Goal: Task Accomplishment & Management: Complete application form

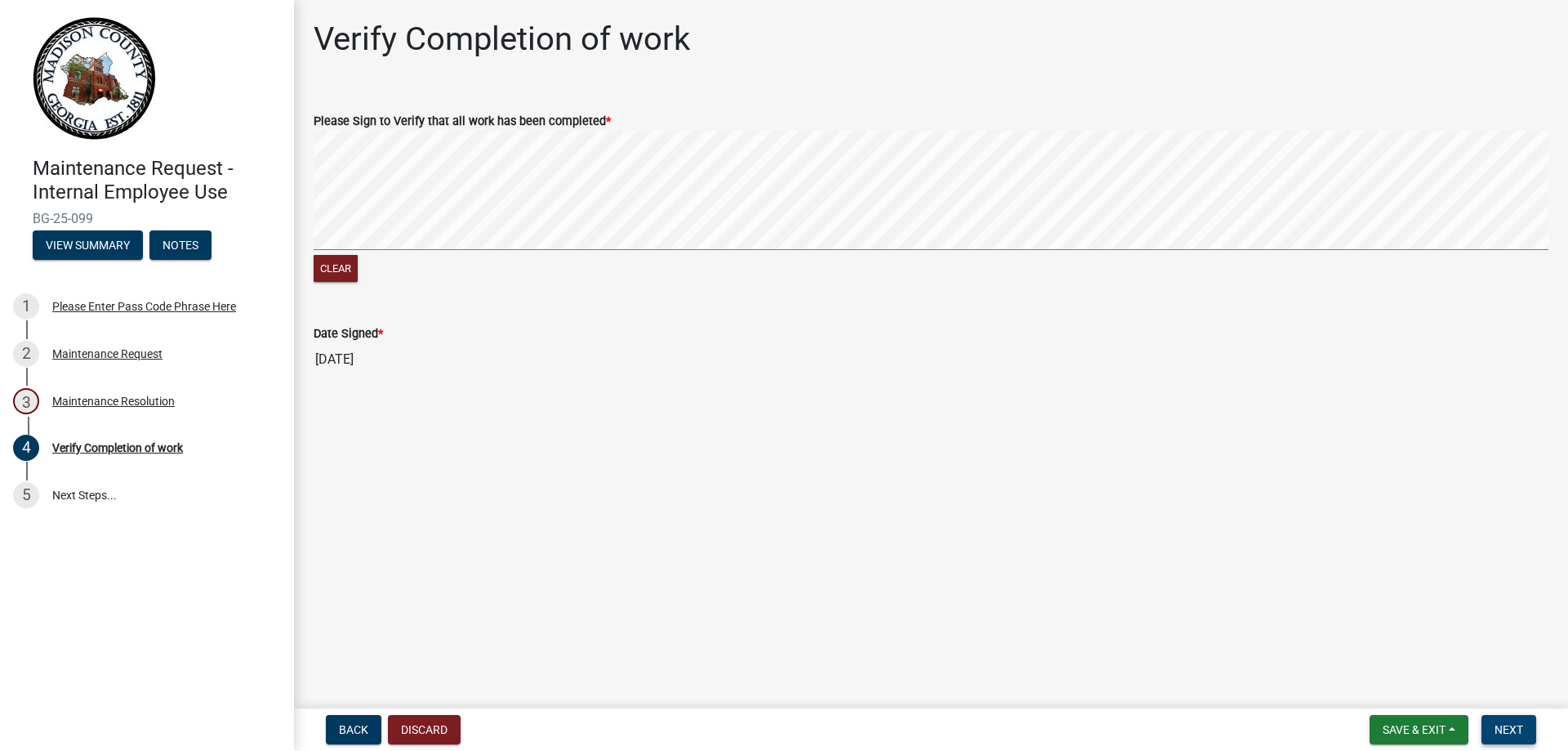
click at [1512, 726] on span "Next" at bounding box center [1509, 730] width 28 height 13
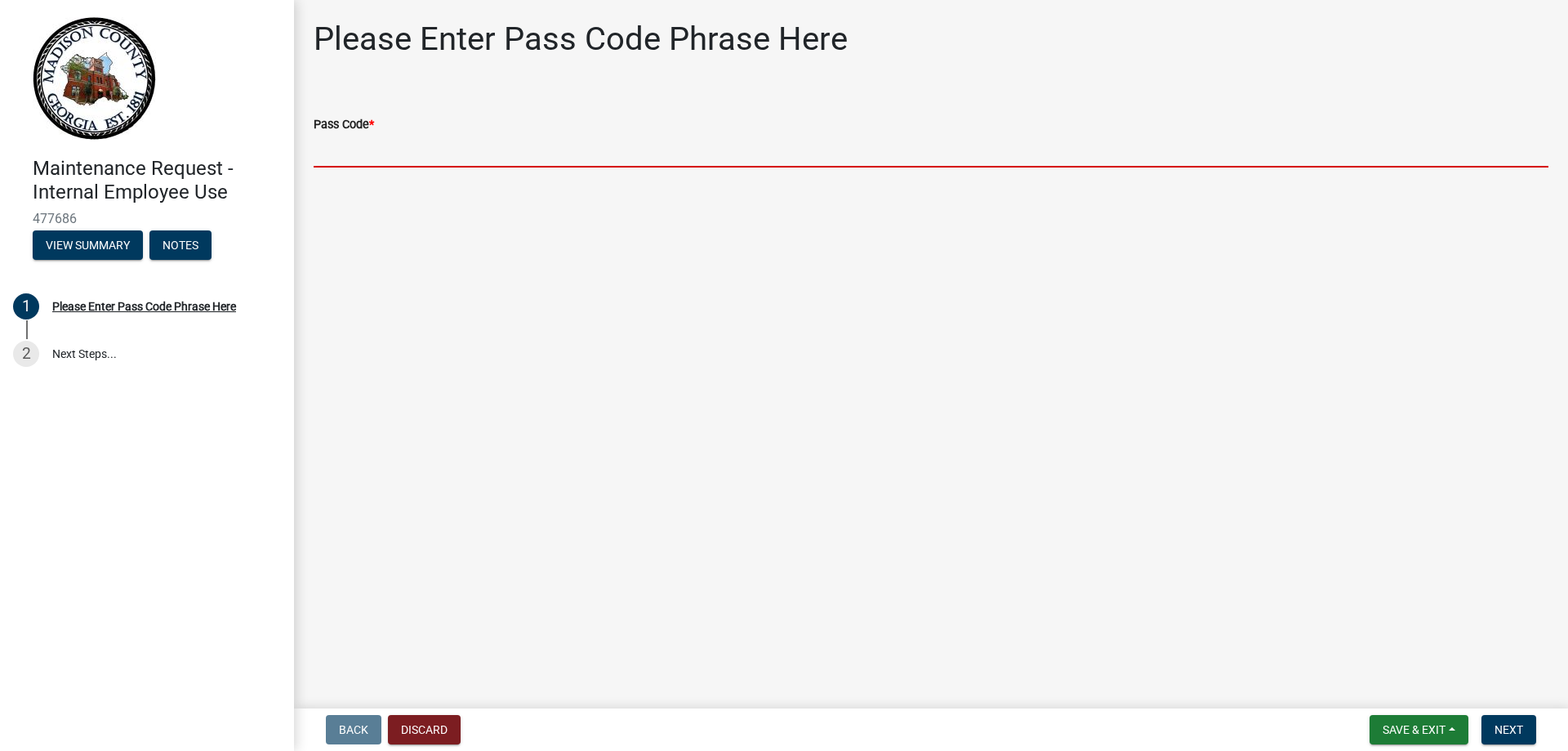
paste input "How to Set Memory Seats in a Brand New C7 Corvette"
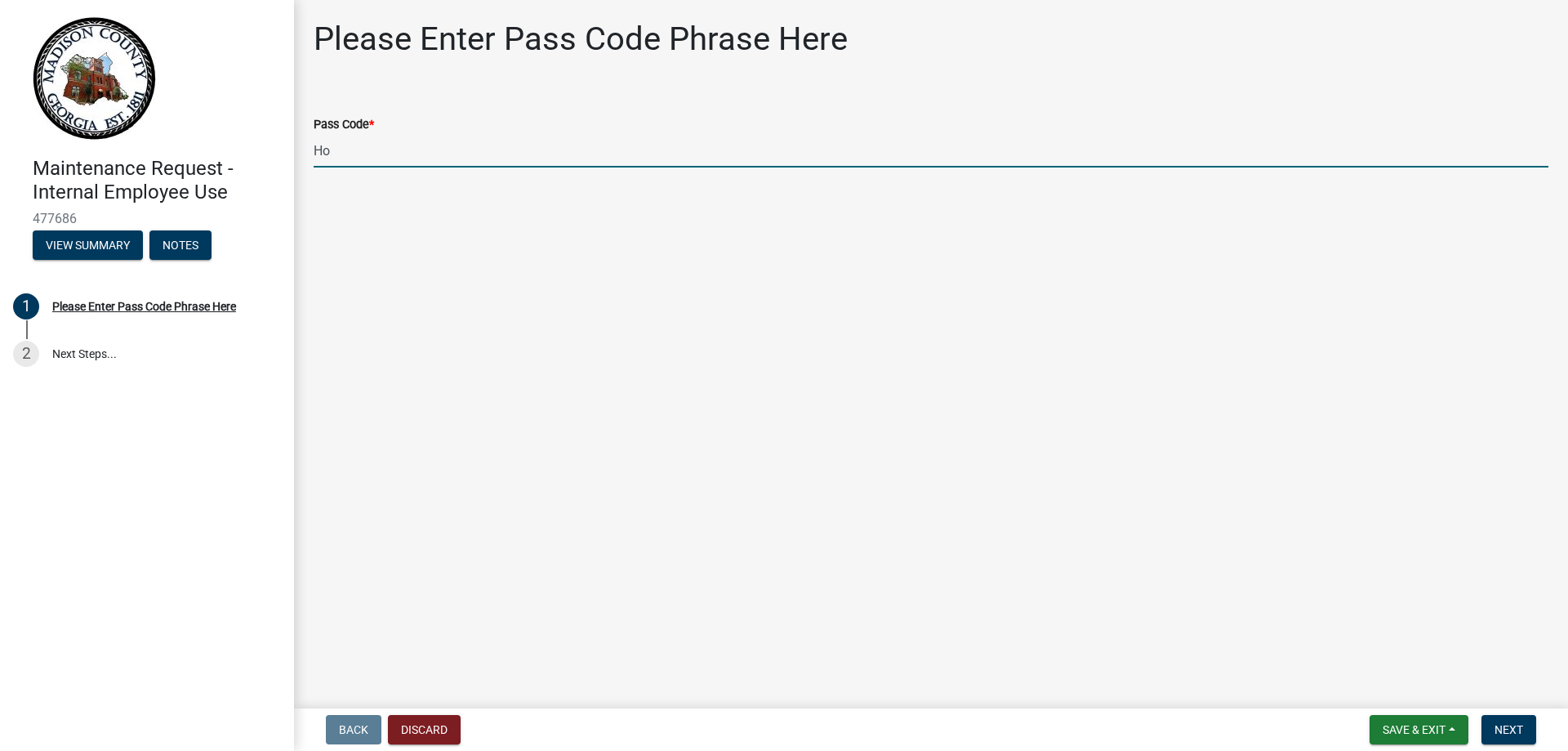
type input "H"
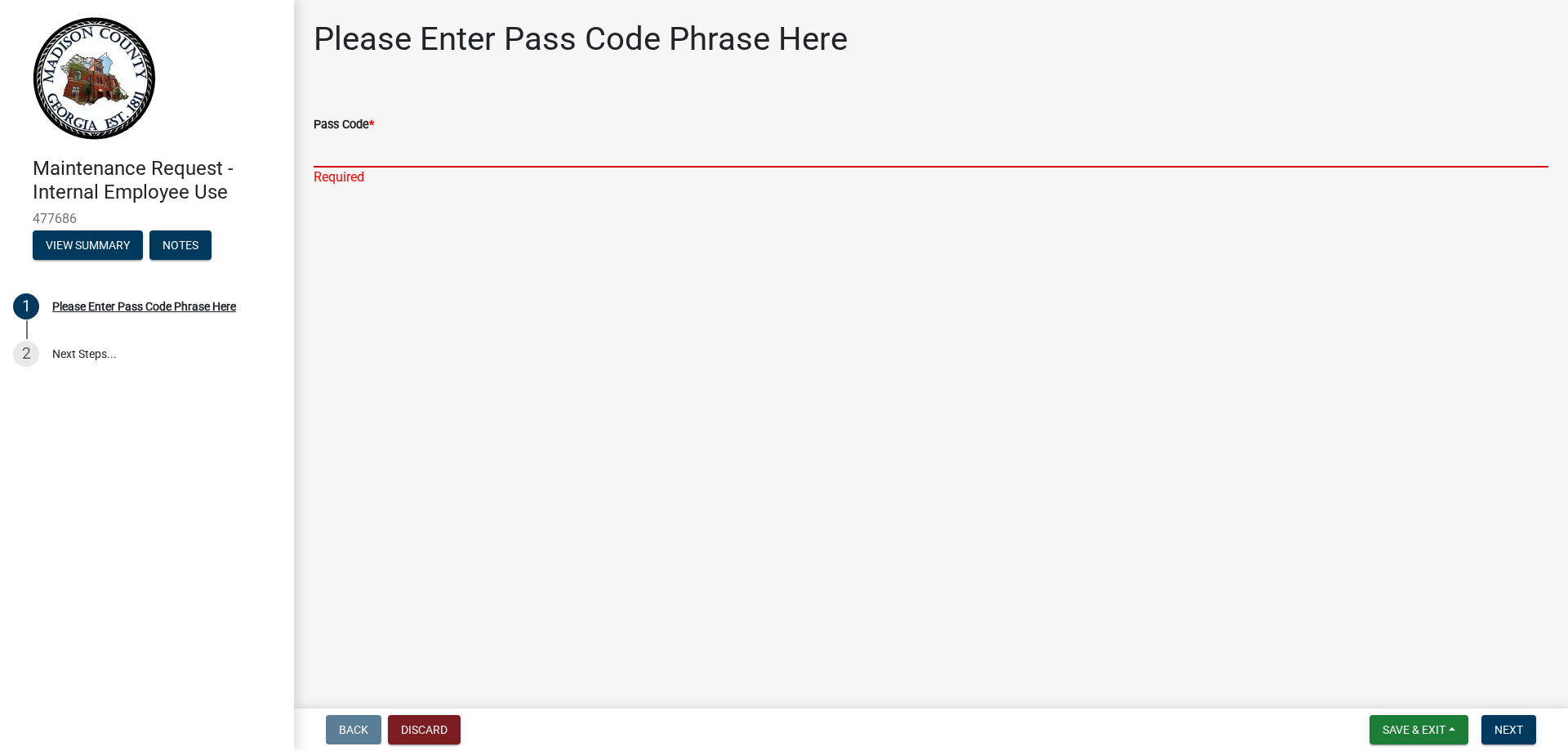
paste input "bgmr2025"
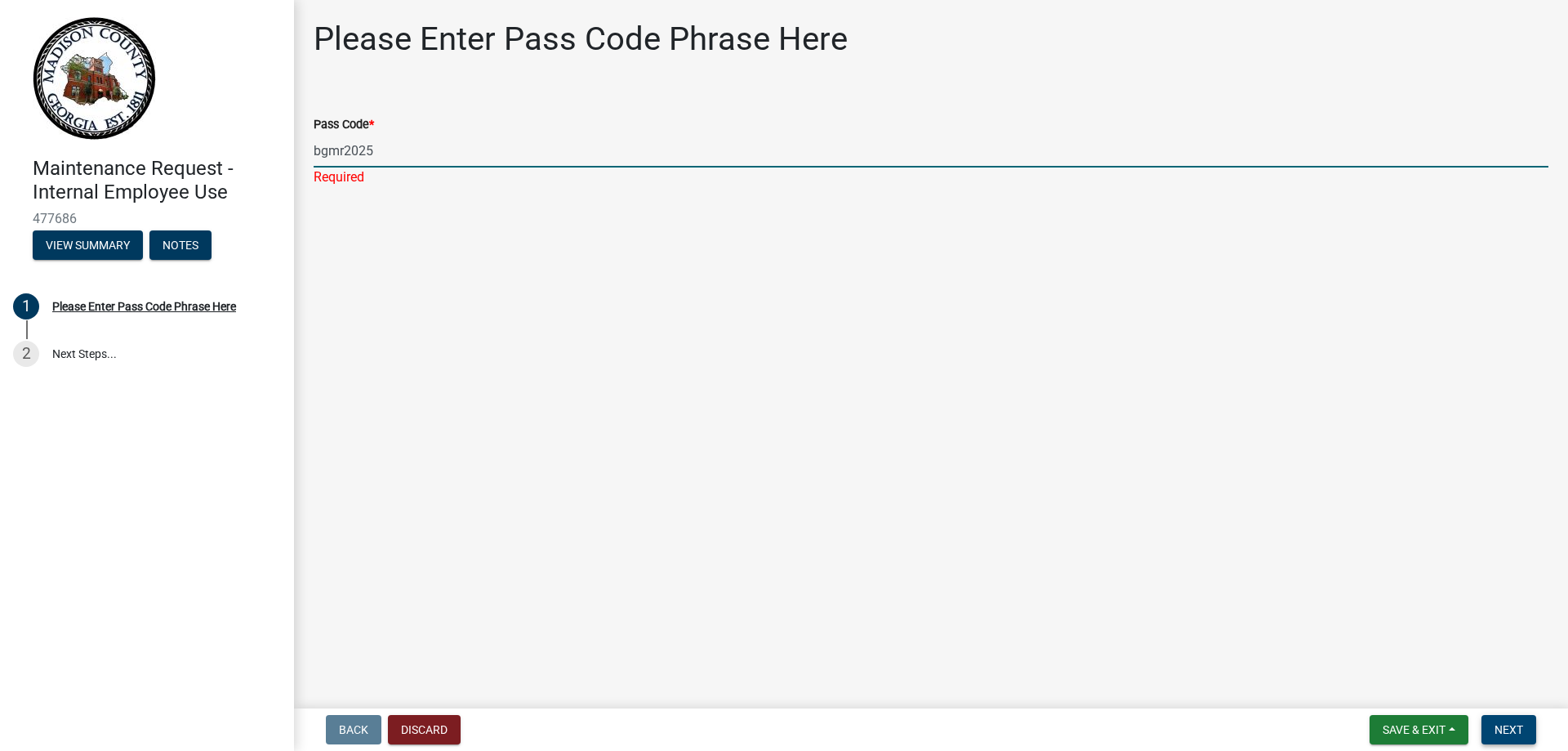
type input "bgmr2025"
click at [1499, 725] on span "Next" at bounding box center [1509, 730] width 28 height 13
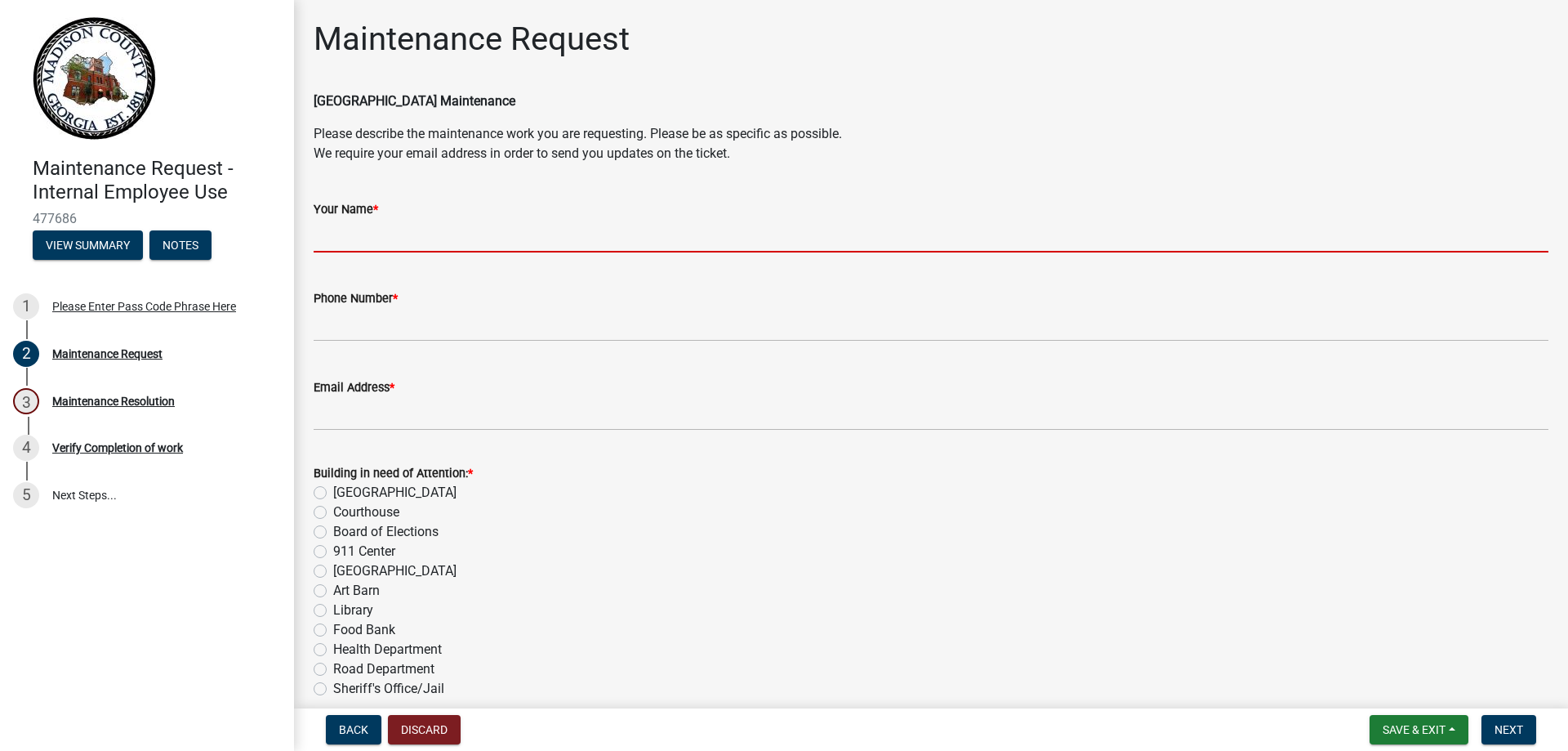
click at [351, 237] on input "Your Name *" at bounding box center [931, 236] width 1236 height 34
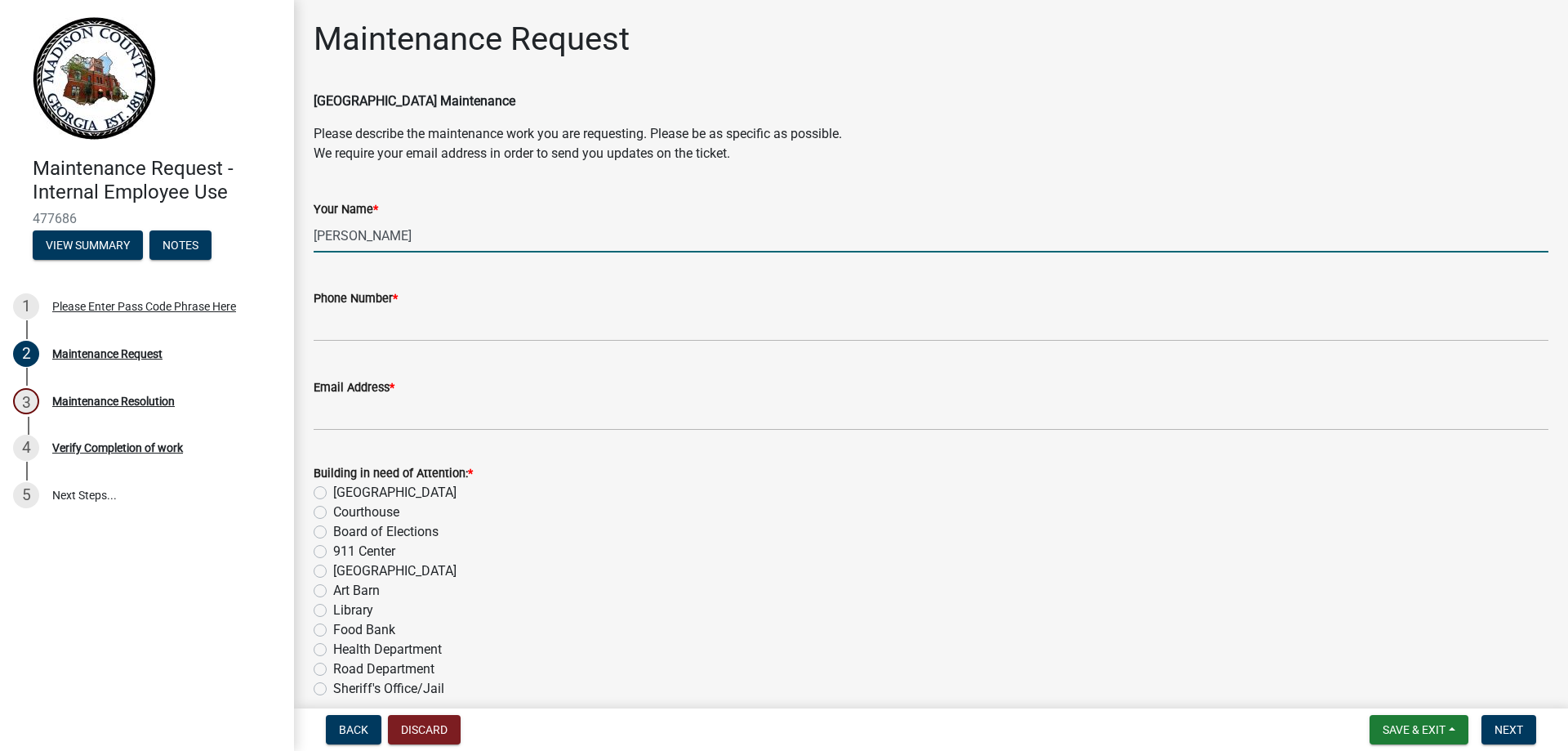
type input "[PERSON_NAME]"
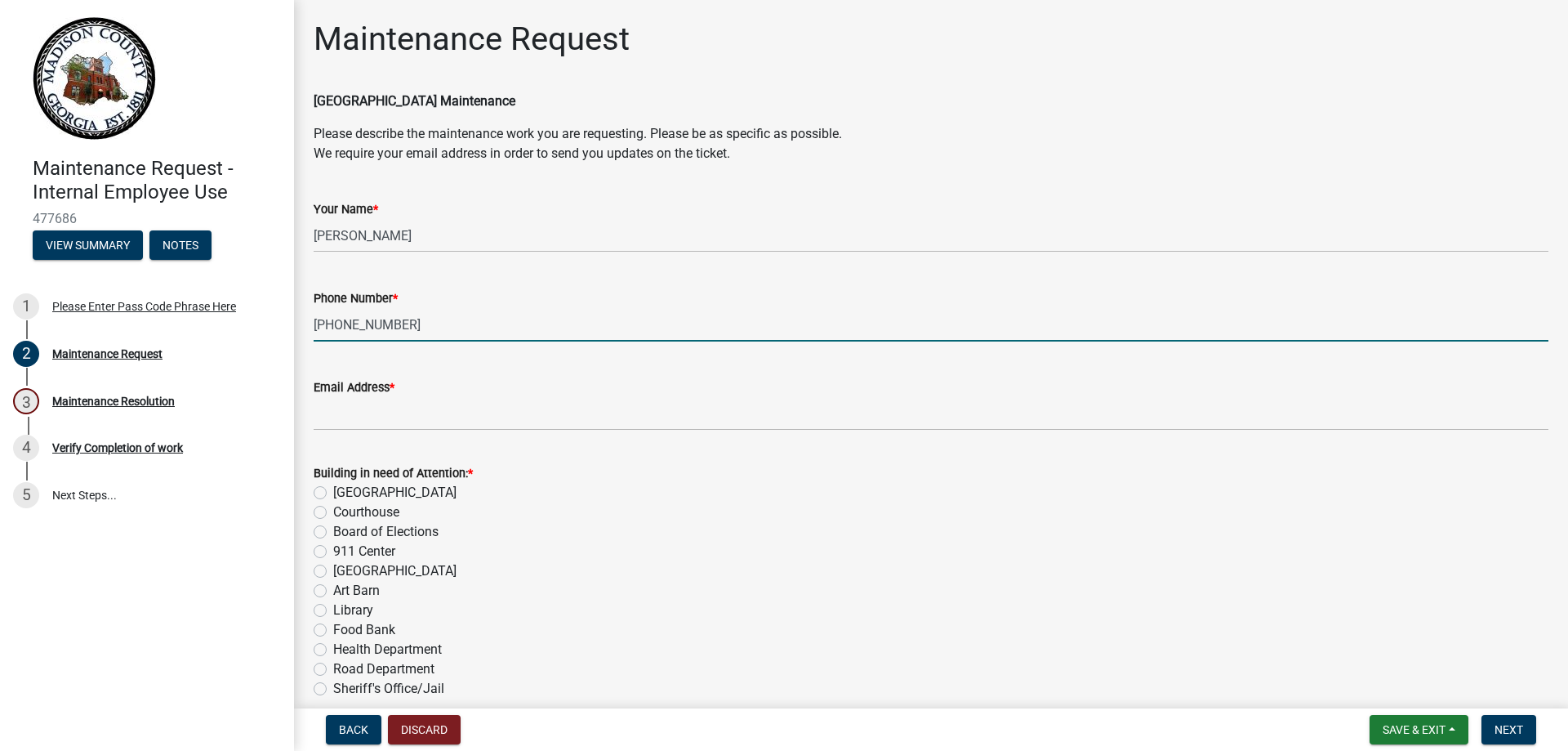
type input "[PHONE_NUMBER]"
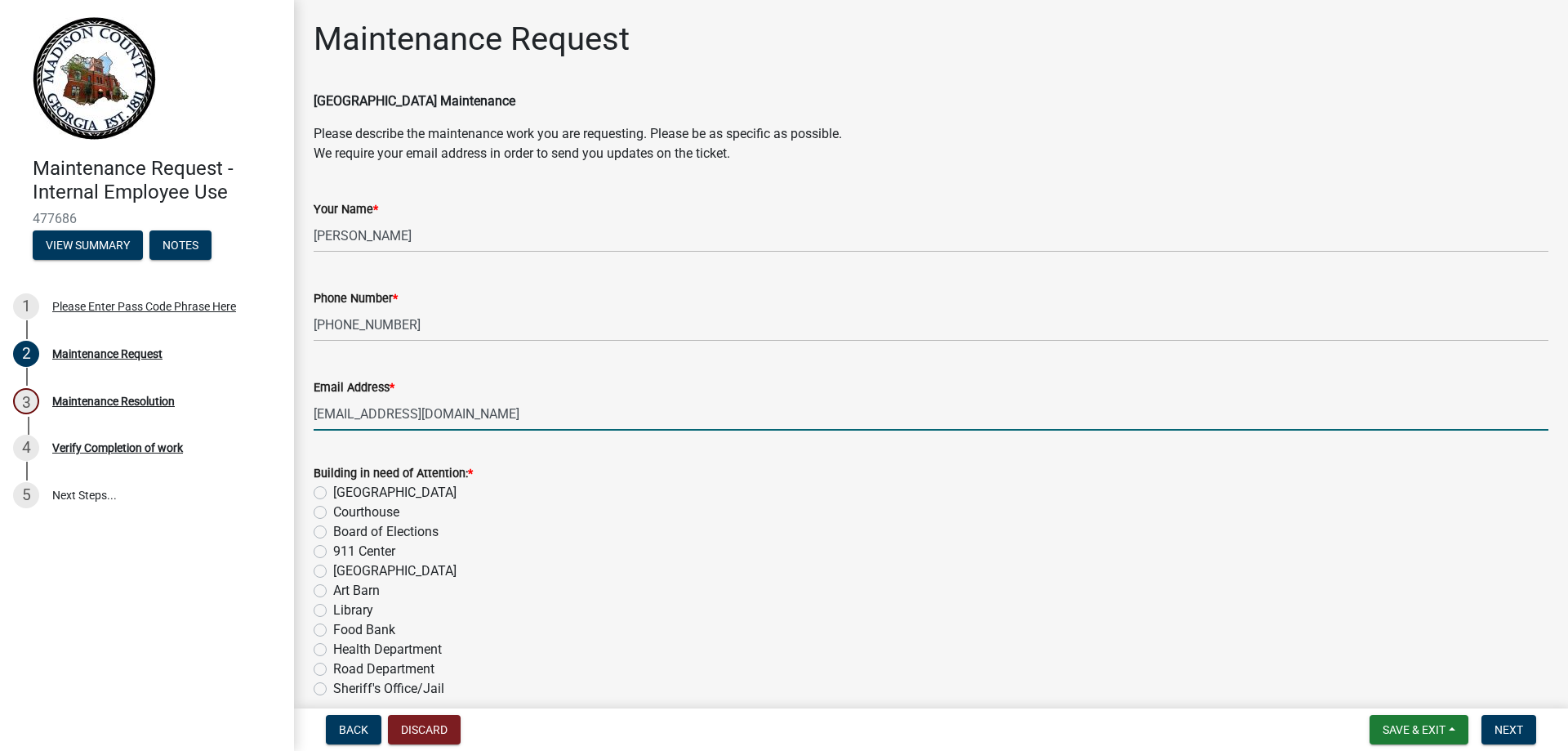
type input "rcason@madisonco.us"
click at [333, 535] on label "Board of Elections" at bounding box center [386, 531] width 105 height 20
click at [333, 533] on input "Board of Elections" at bounding box center [338, 527] width 10 height 10
radio input "true"
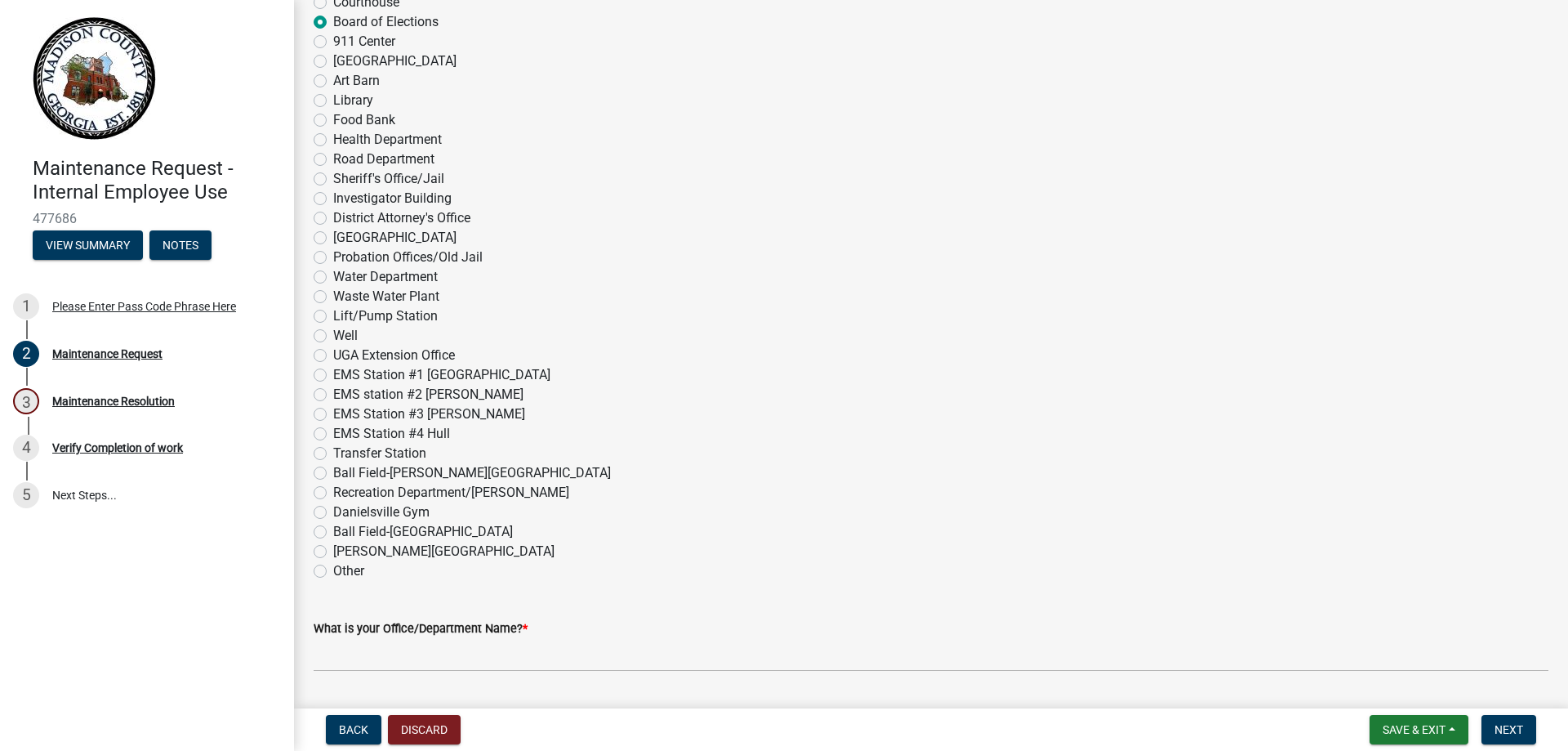
scroll to position [572, 0]
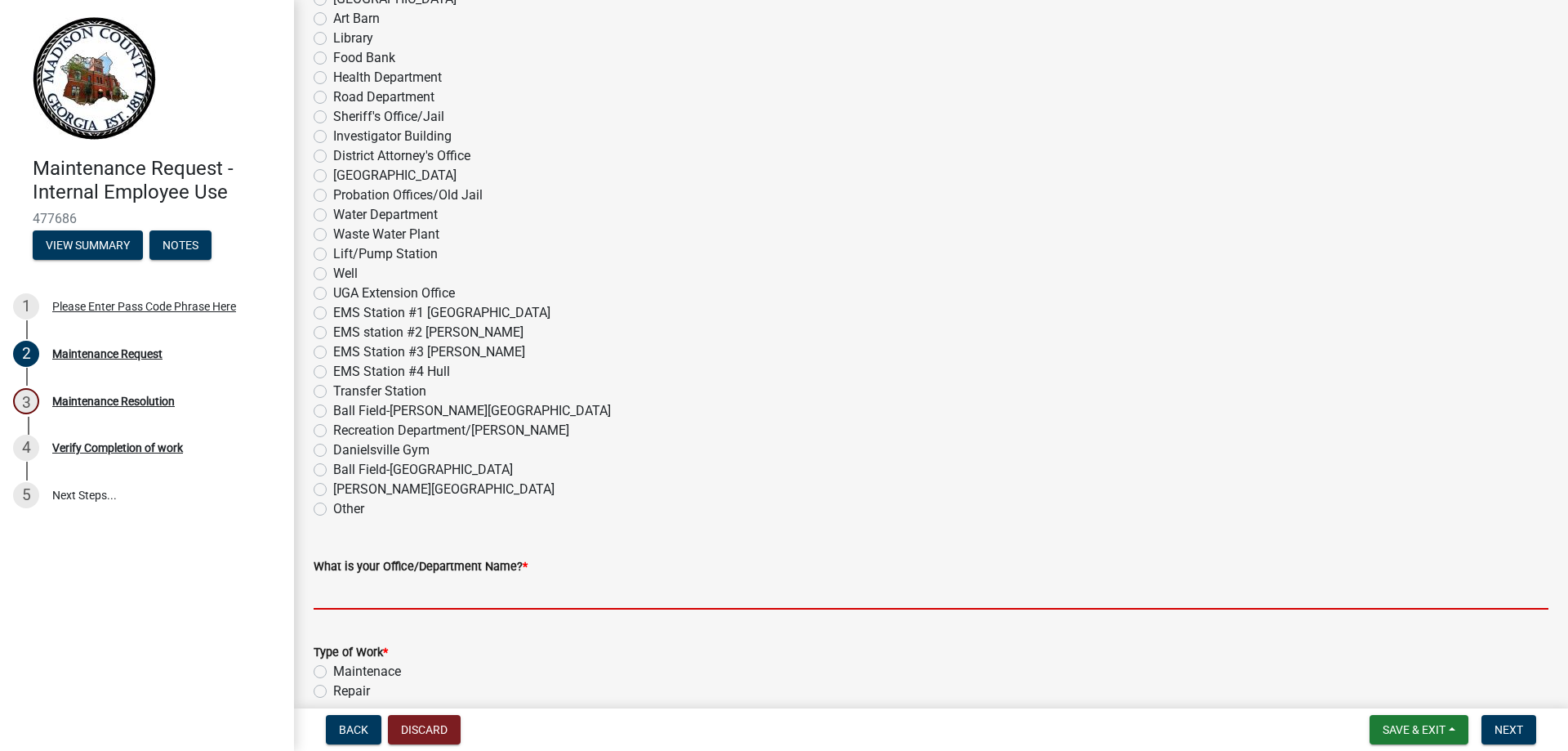
click at [458, 599] on input "What is your Office/Department Name? *" at bounding box center [931, 594] width 1236 height 34
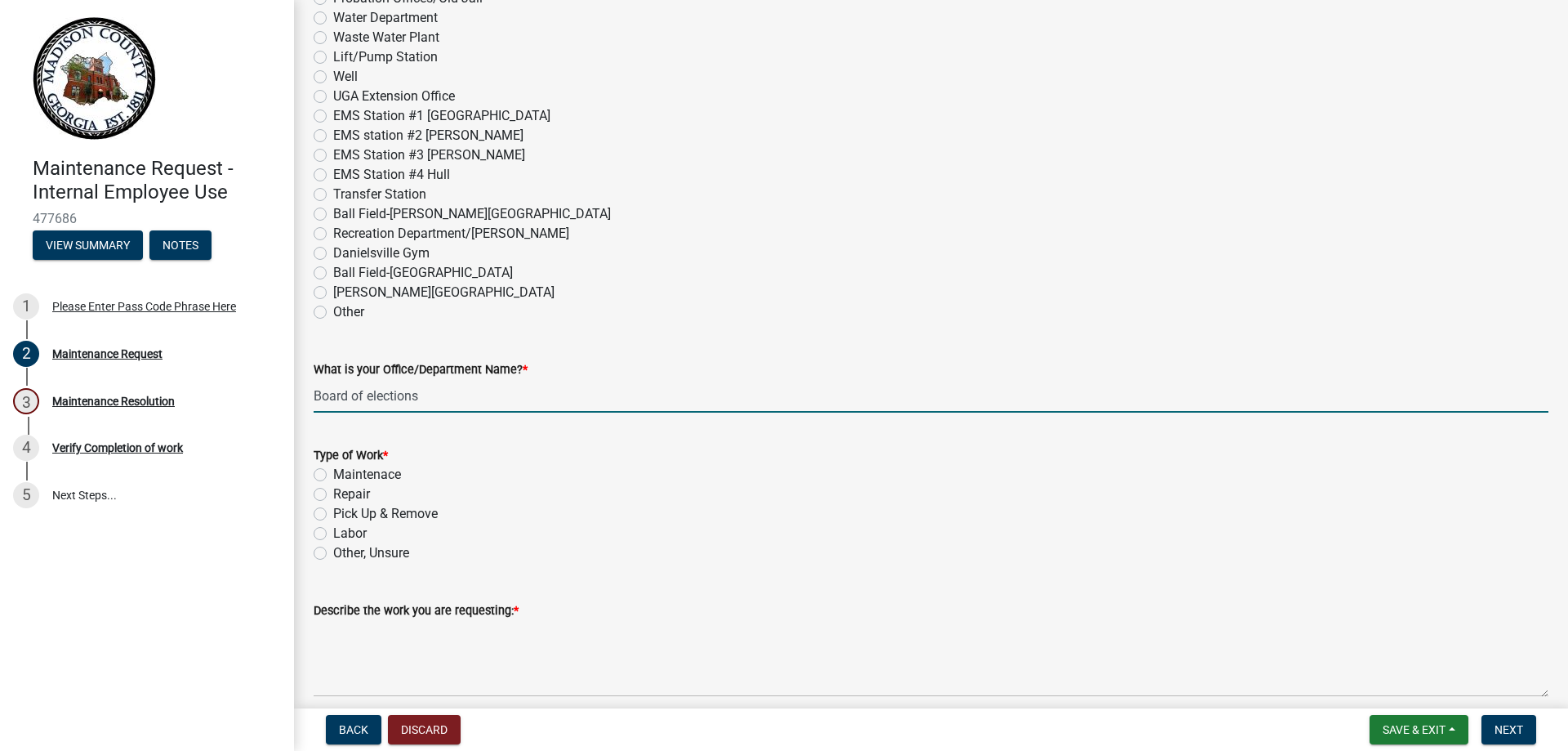
scroll to position [817, 0]
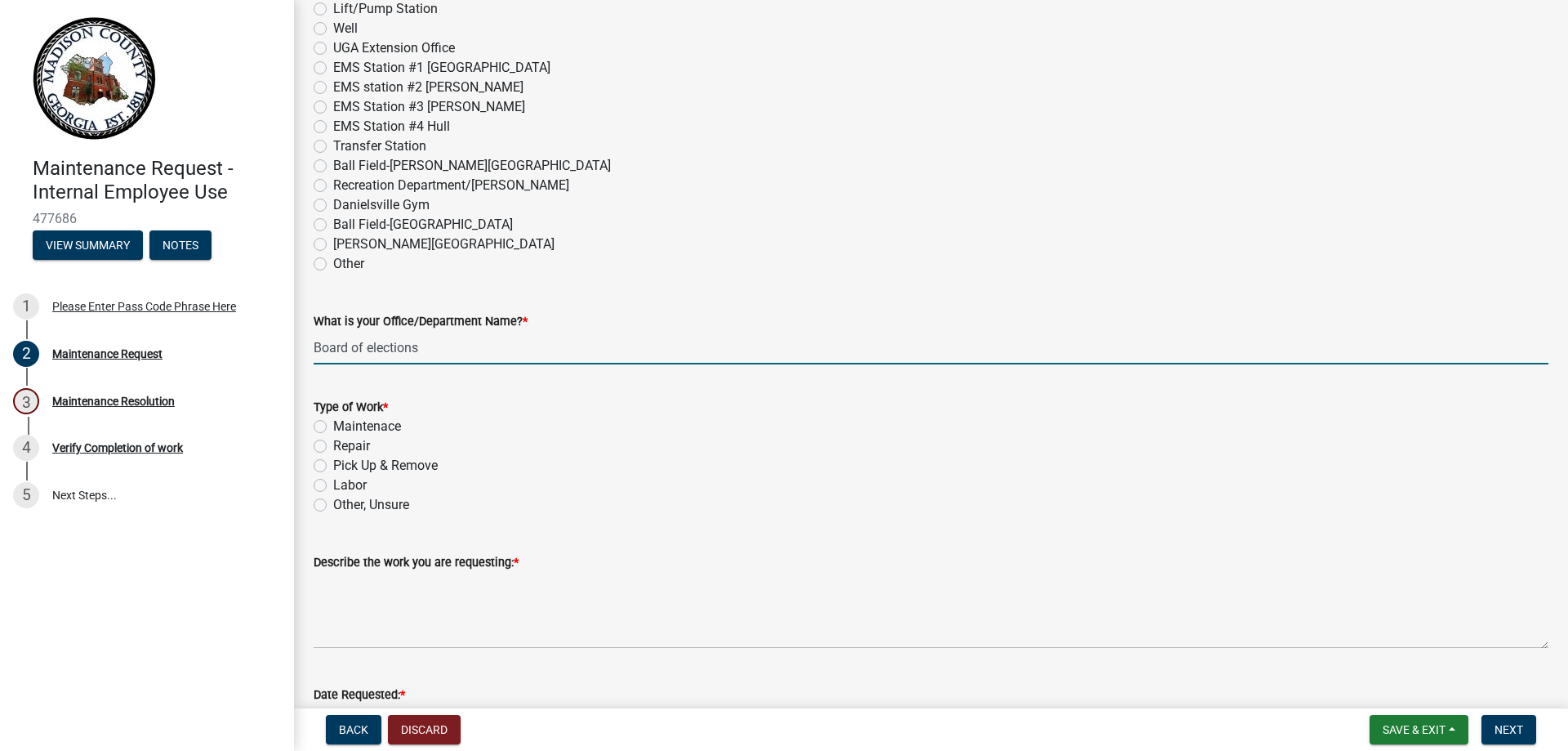
type input "Board of elections"
click at [333, 444] on label "Repair" at bounding box center [351, 446] width 37 height 20
click at [333, 444] on input "Repair" at bounding box center [338, 441] width 10 height 10
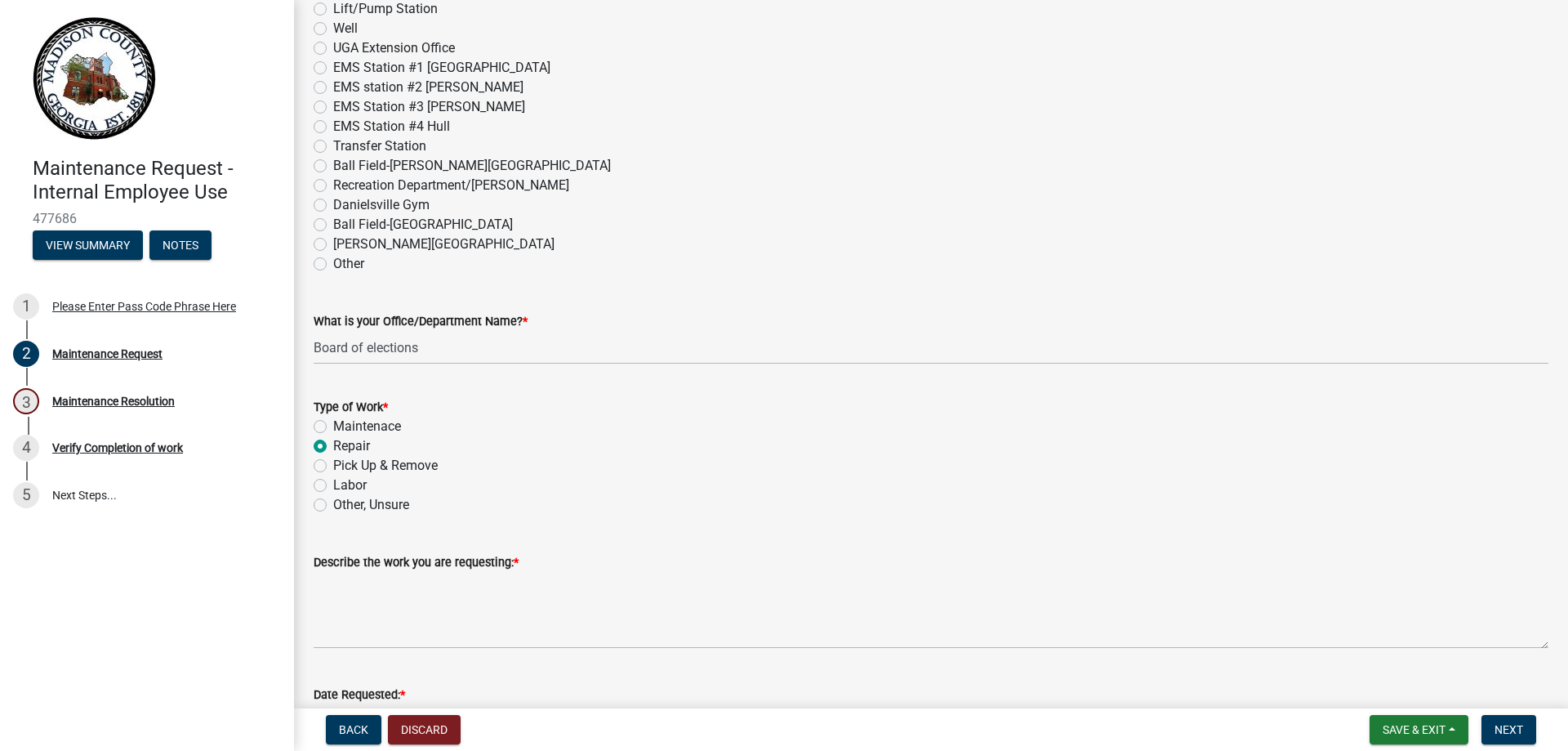
radio input "true"
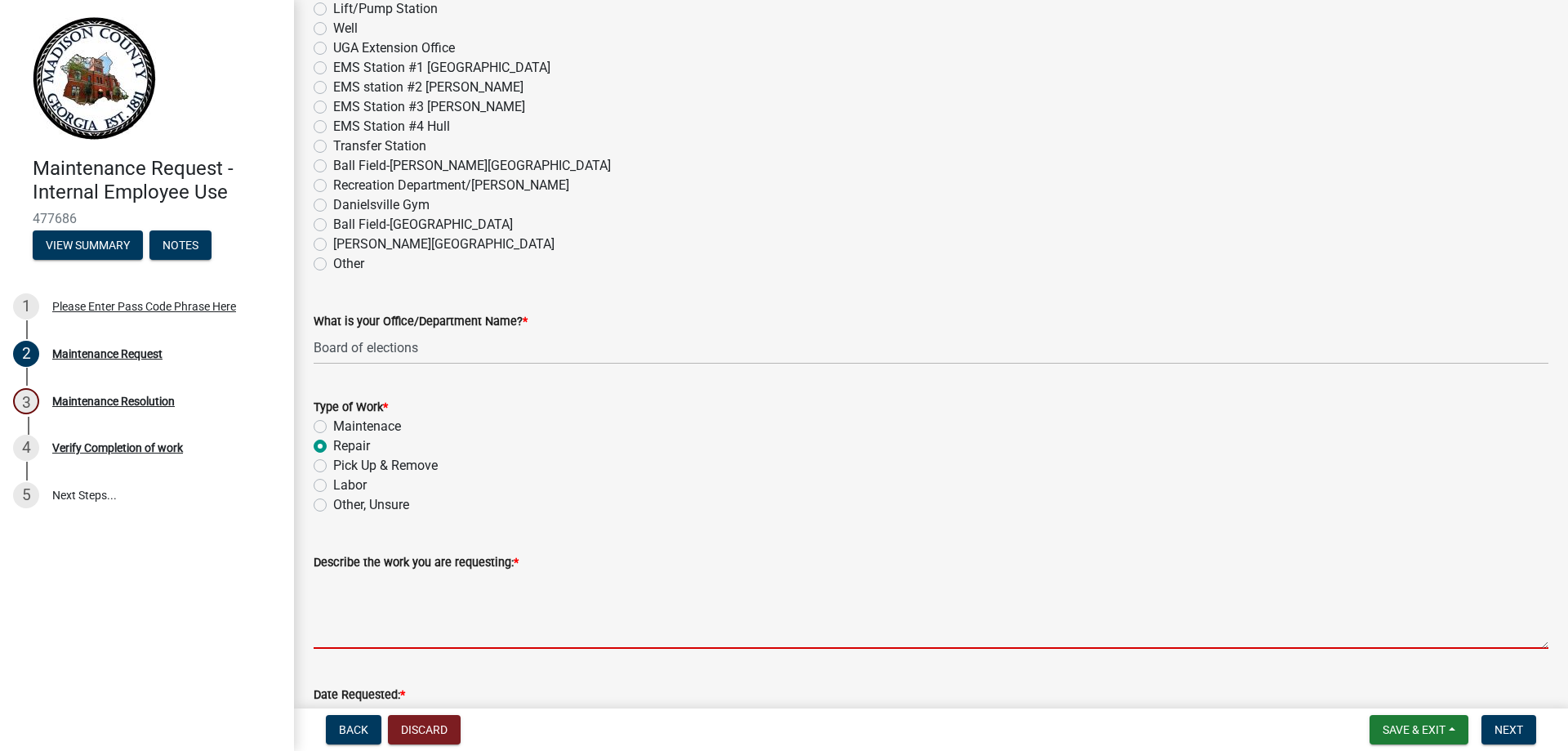
click at [433, 628] on textarea "Describe the work you are requesting: *" at bounding box center [931, 611] width 1236 height 77
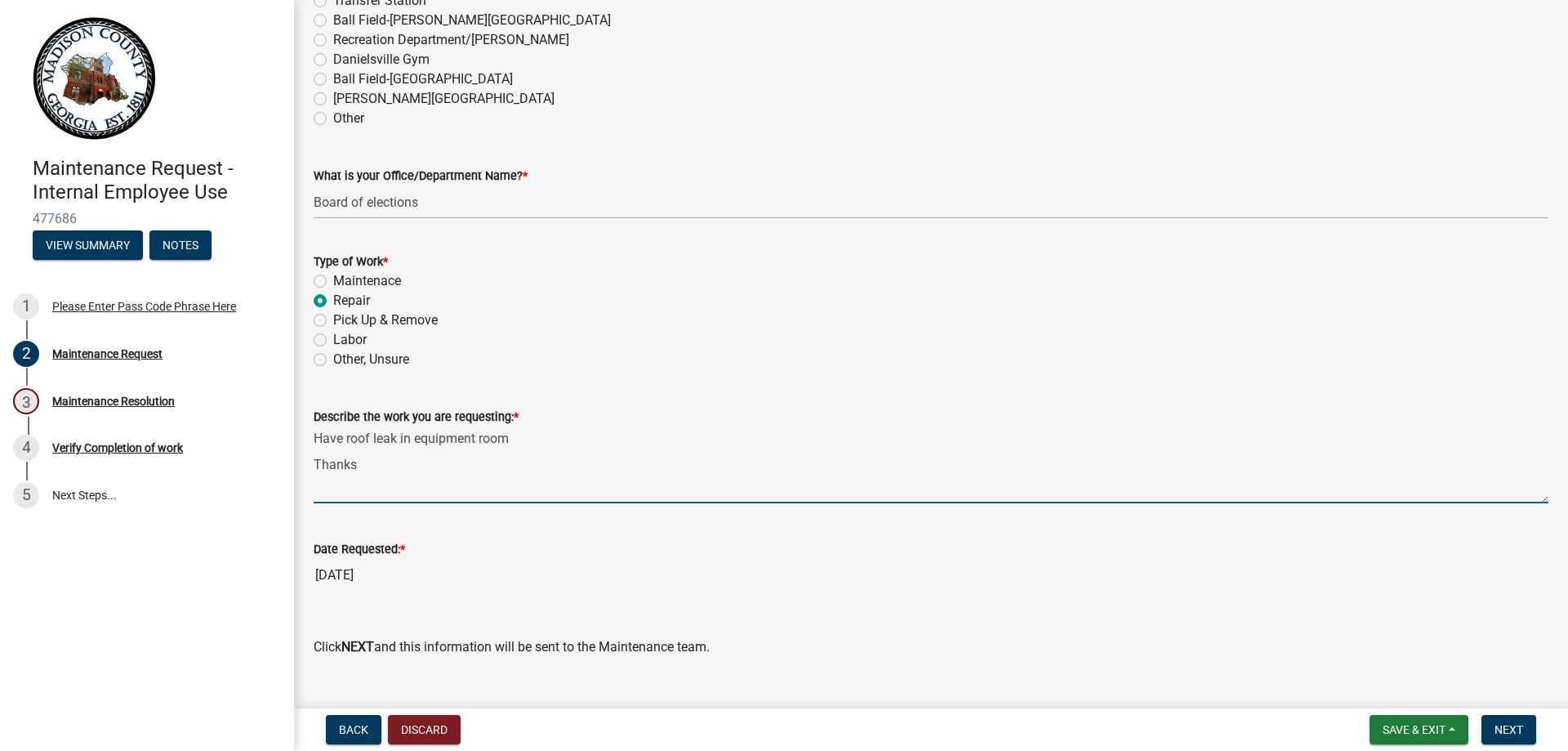
scroll to position [981, 0]
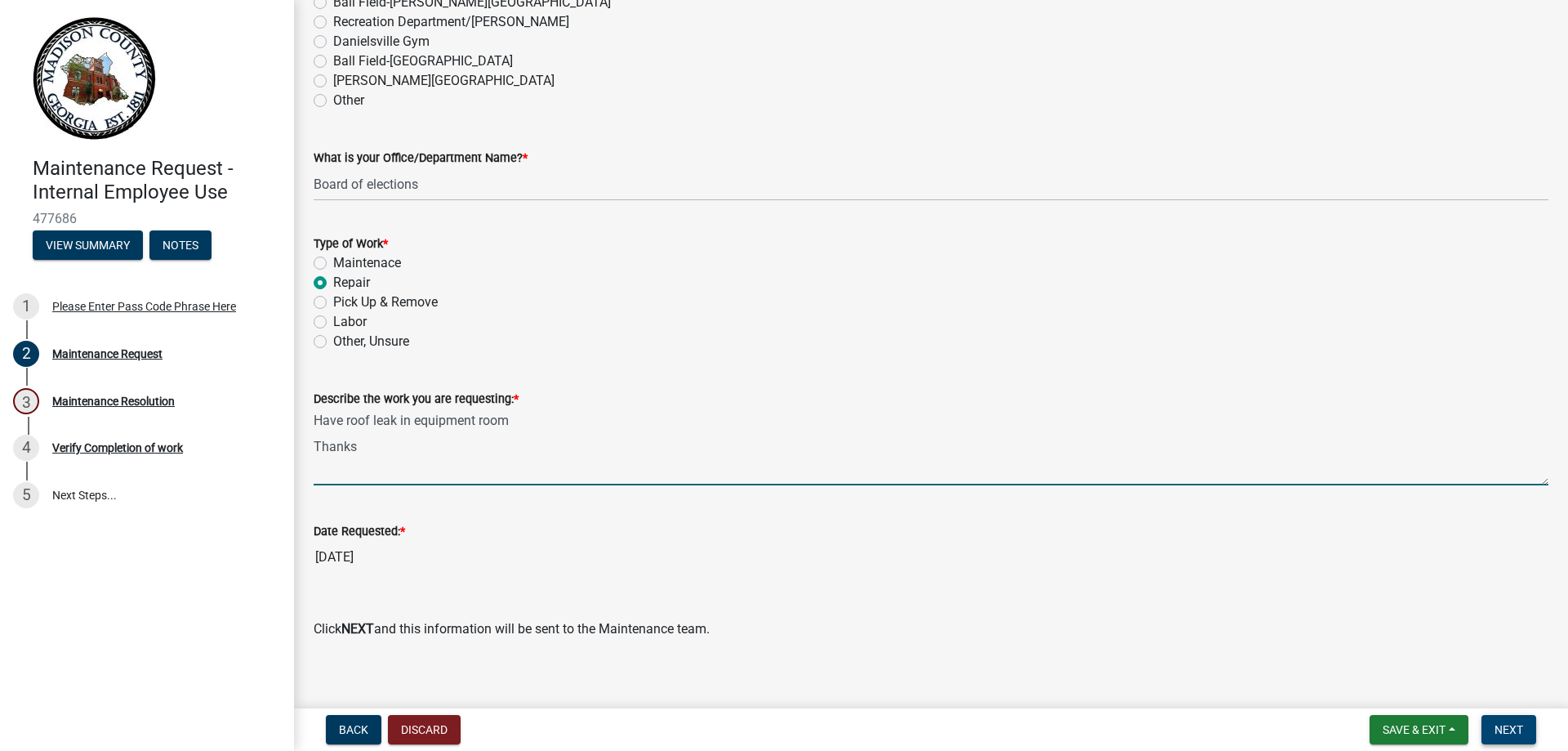
type textarea "Have roof leak in equipment room Thanks"
click at [1508, 732] on span "Next" at bounding box center [1509, 730] width 28 height 13
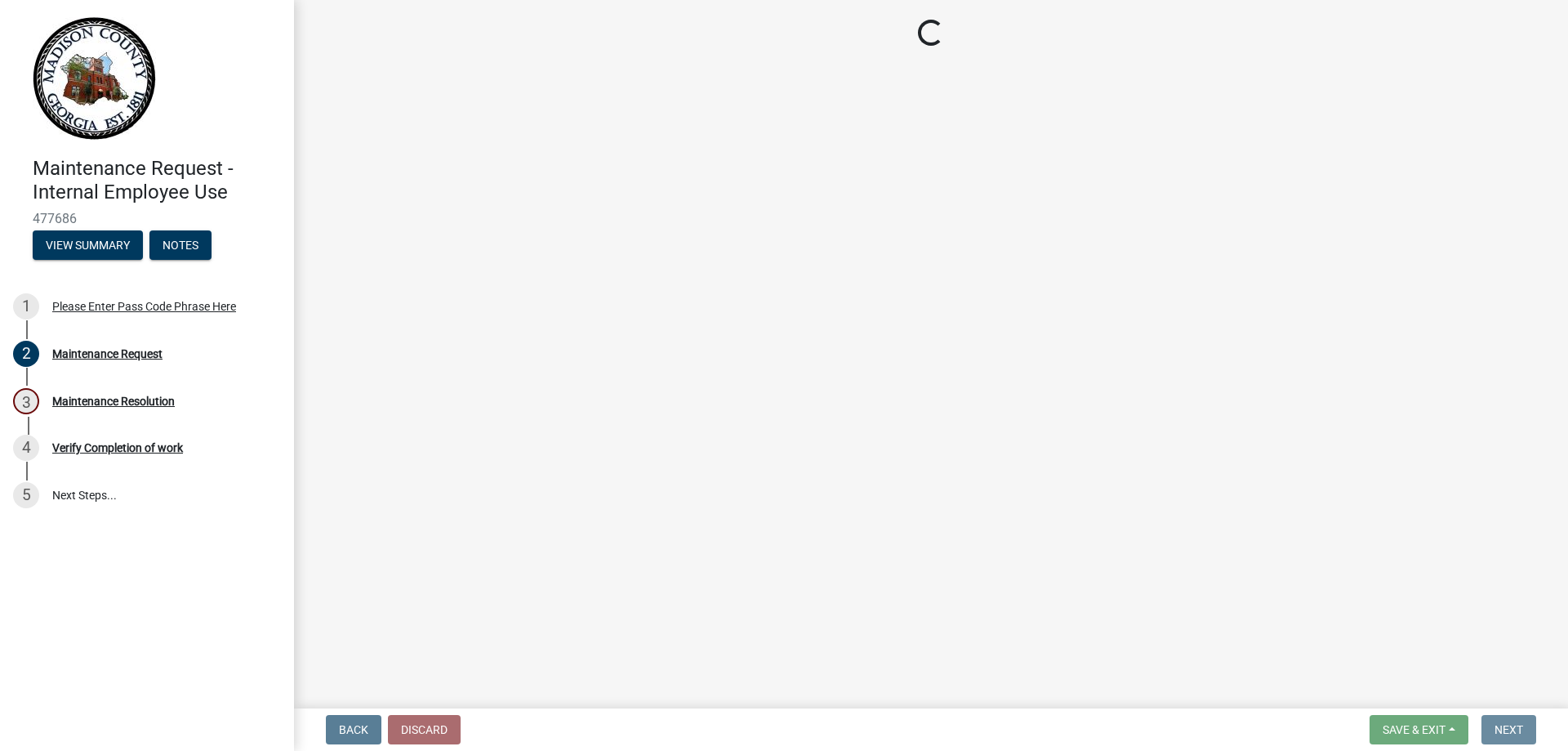
scroll to position [0, 0]
